Goal: Navigation & Orientation: Find specific page/section

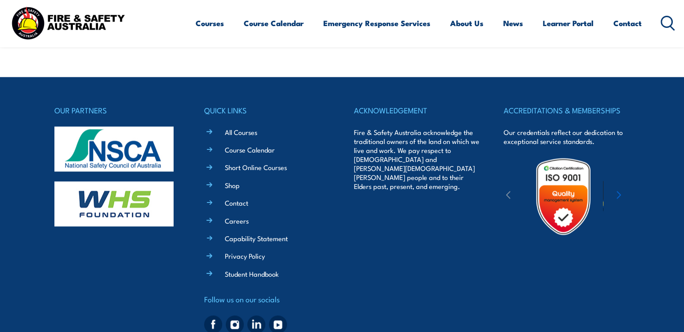
scroll to position [1205, 0]
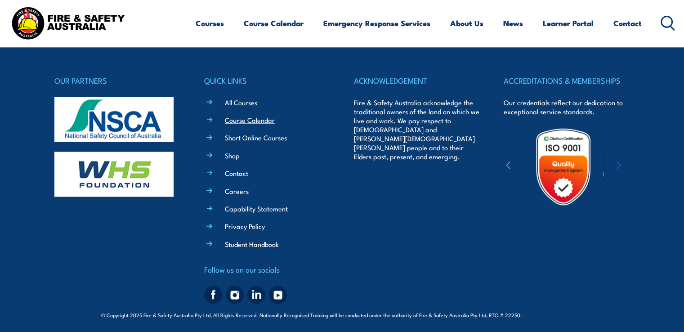
click at [255, 125] on link "Course Calendar" at bounding box center [250, 119] width 50 height 9
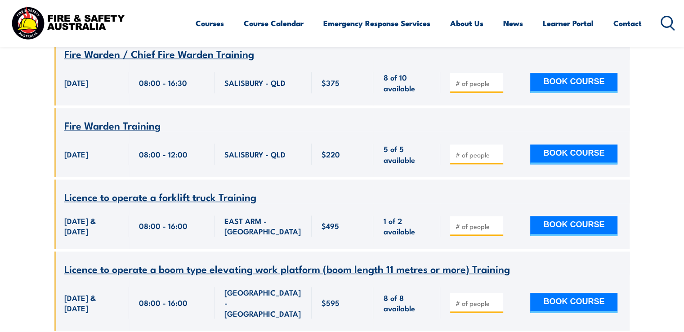
scroll to position [18287, 0]
